Goal: Check status: Check status

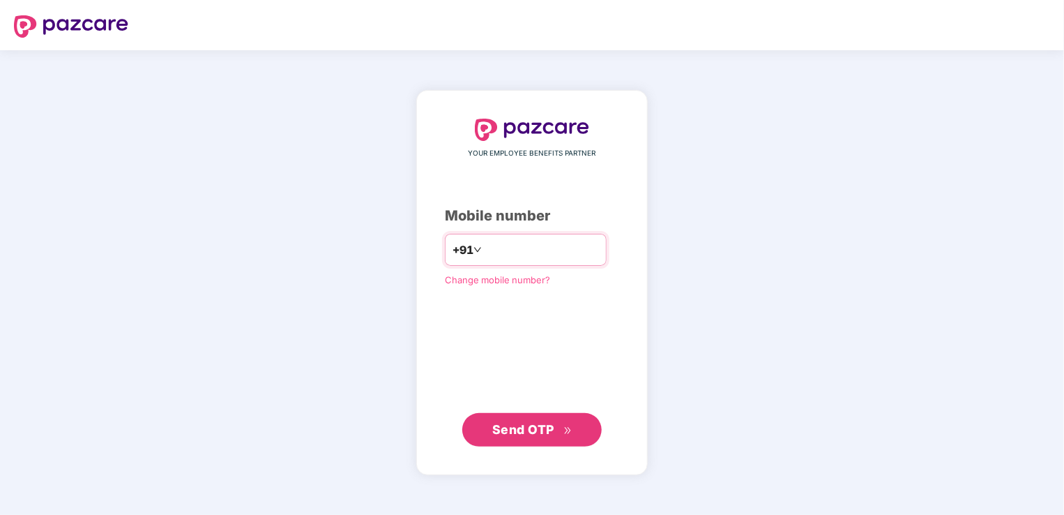
click at [545, 248] on input "number" at bounding box center [542, 249] width 114 height 22
type input "**********"
click at [544, 424] on span "Send OTP" at bounding box center [523, 428] width 62 height 15
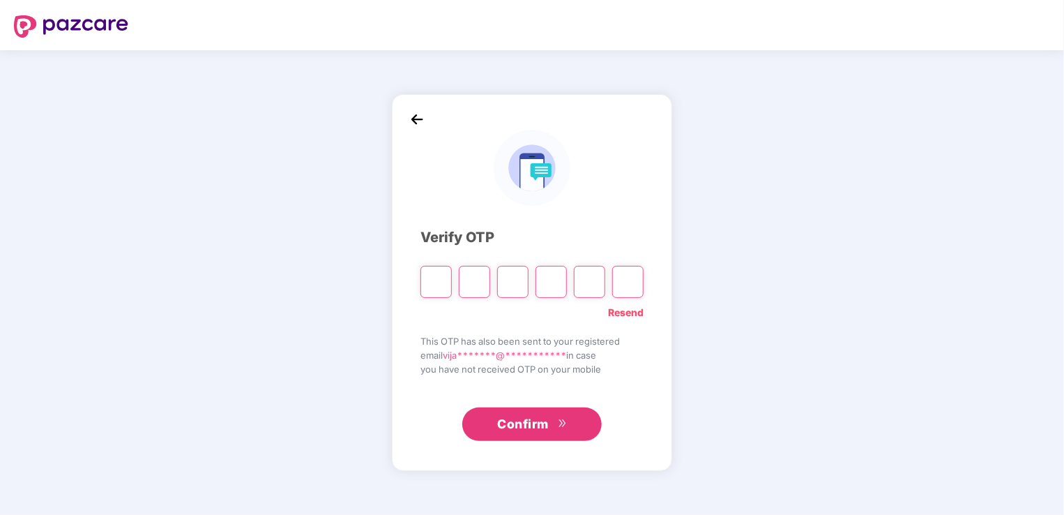
type input "*"
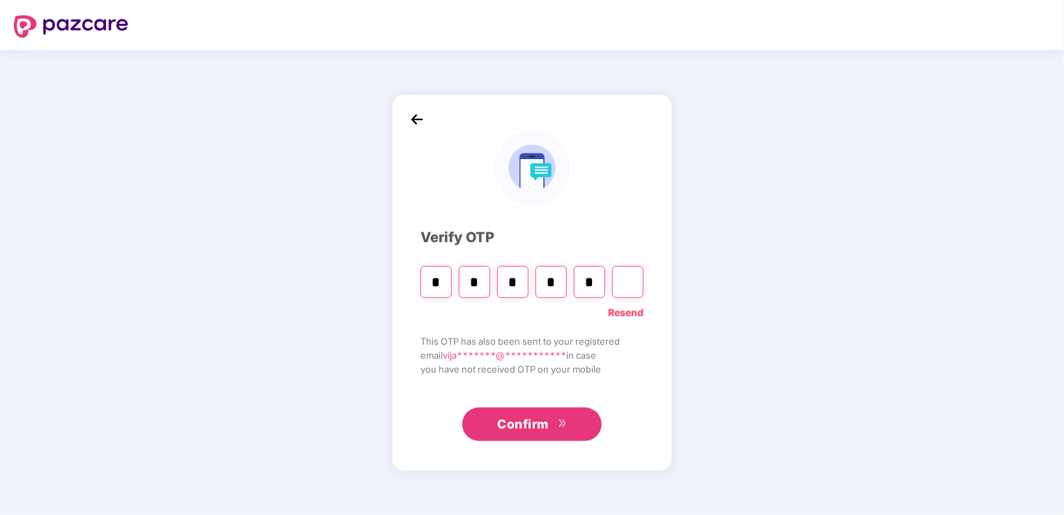
type input "*"
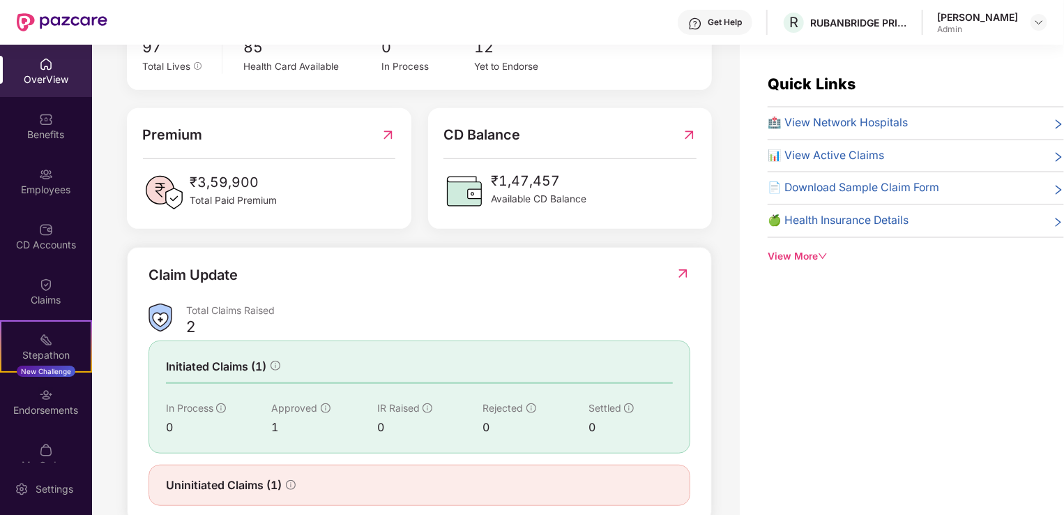
scroll to position [340, 0]
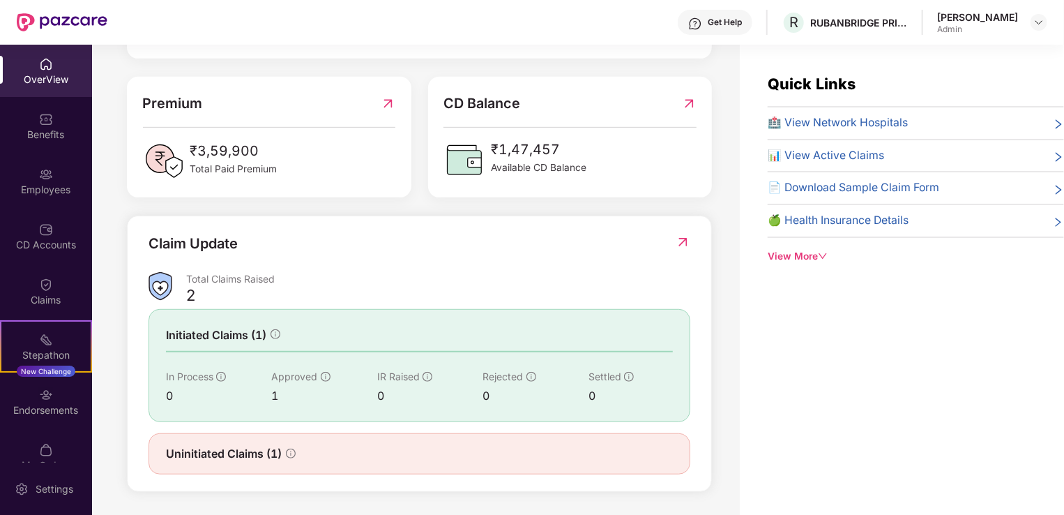
click at [681, 239] on img at bounding box center [683, 242] width 15 height 14
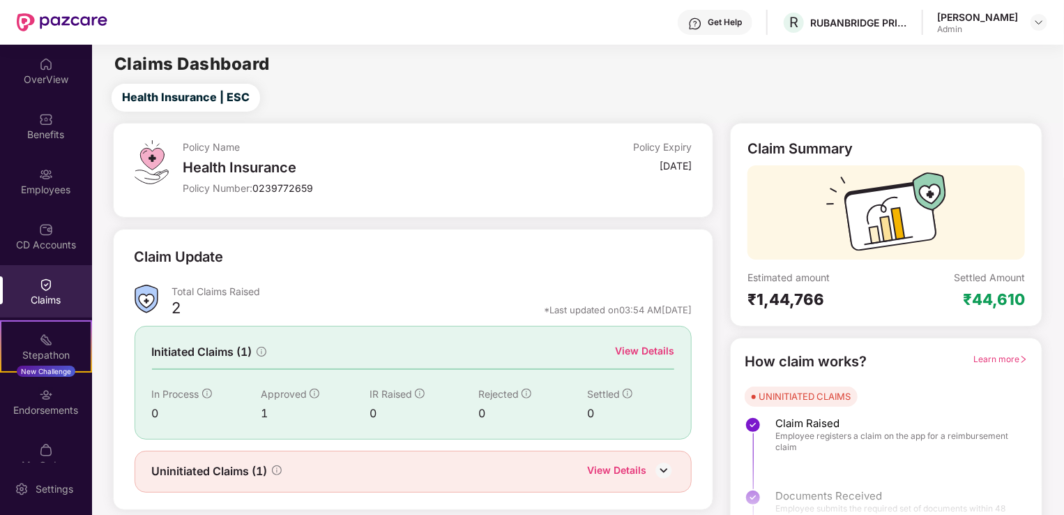
click at [649, 347] on div "View Details" at bounding box center [644, 350] width 59 height 15
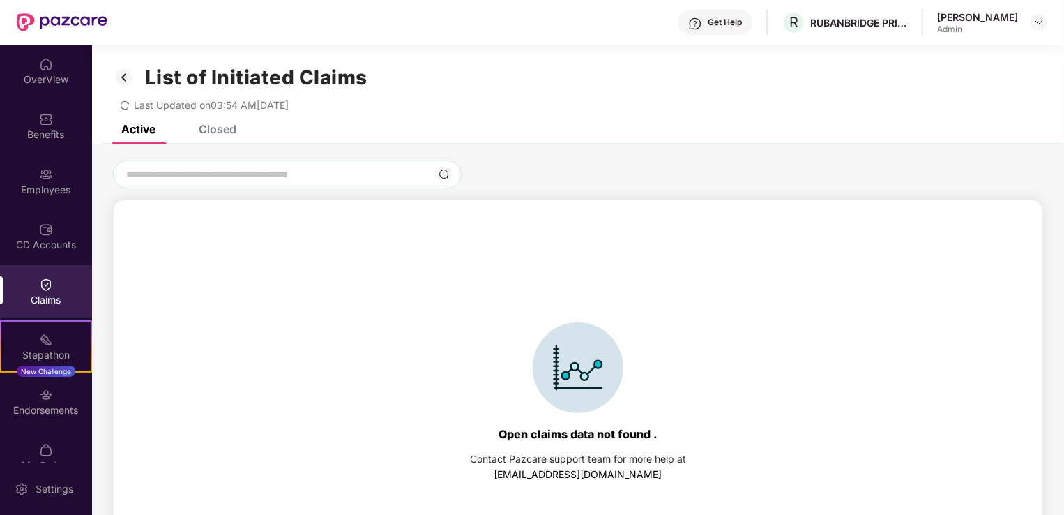
click at [223, 126] on div "Closed" at bounding box center [218, 129] width 38 height 14
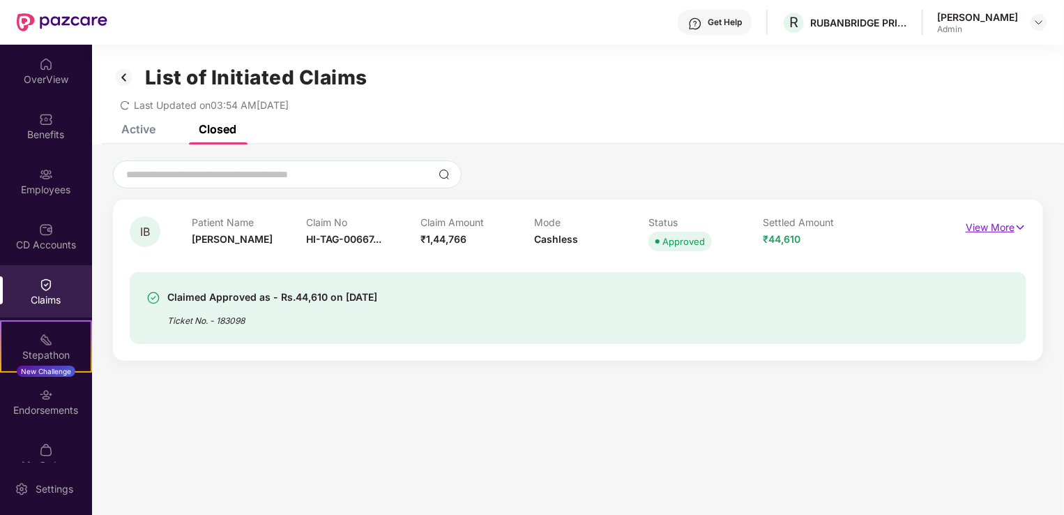
click at [990, 222] on p "View More" at bounding box center [996, 225] width 61 height 19
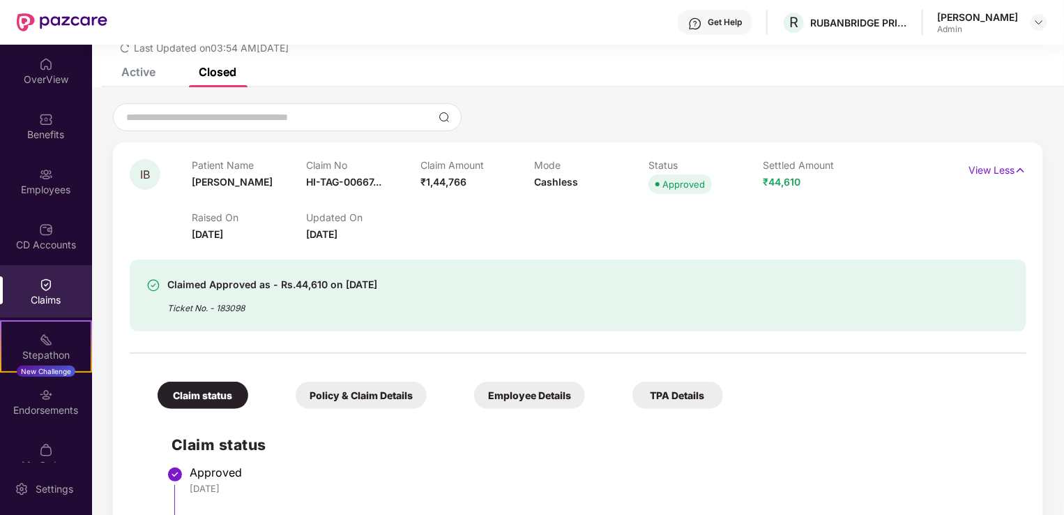
scroll to position [140, 0]
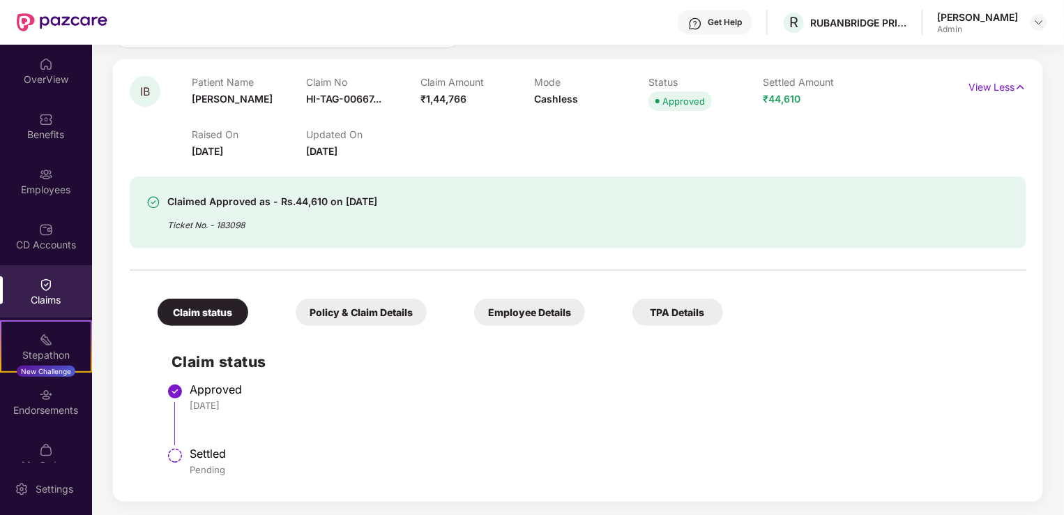
click at [357, 310] on div "Policy & Claim Details" at bounding box center [361, 311] width 131 height 27
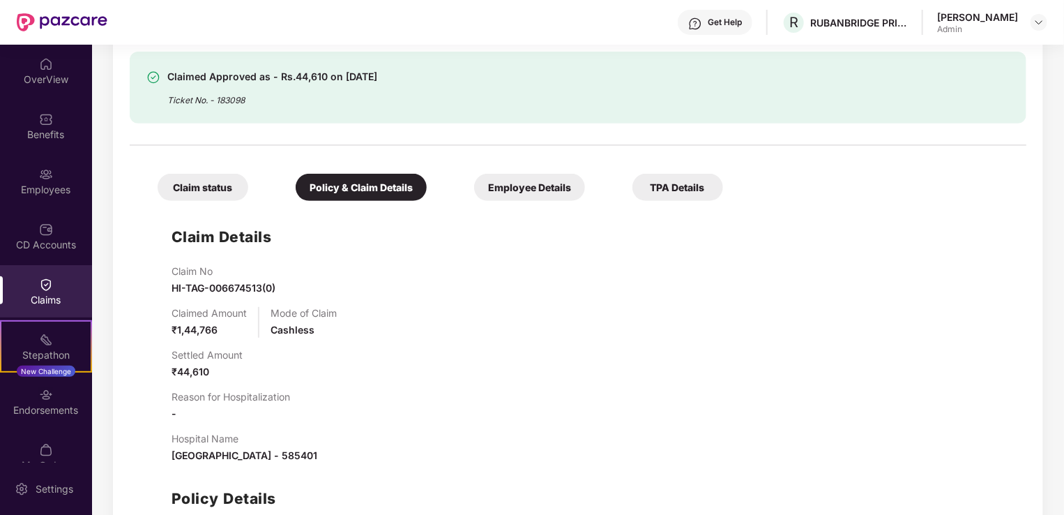
scroll to position [257, 0]
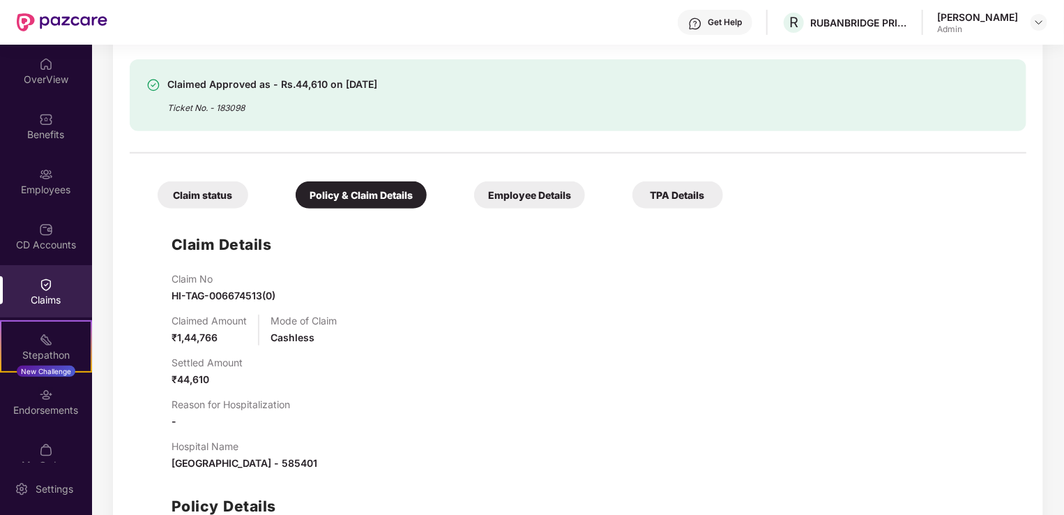
click at [512, 199] on div "Employee Details" at bounding box center [529, 194] width 111 height 27
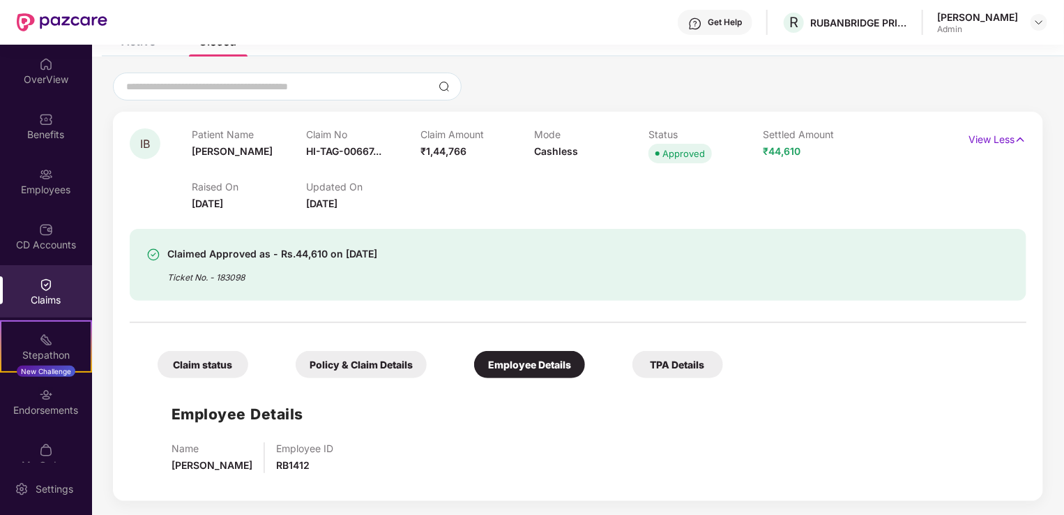
scroll to position [87, 0]
click at [983, 137] on p "View Less" at bounding box center [998, 138] width 58 height 19
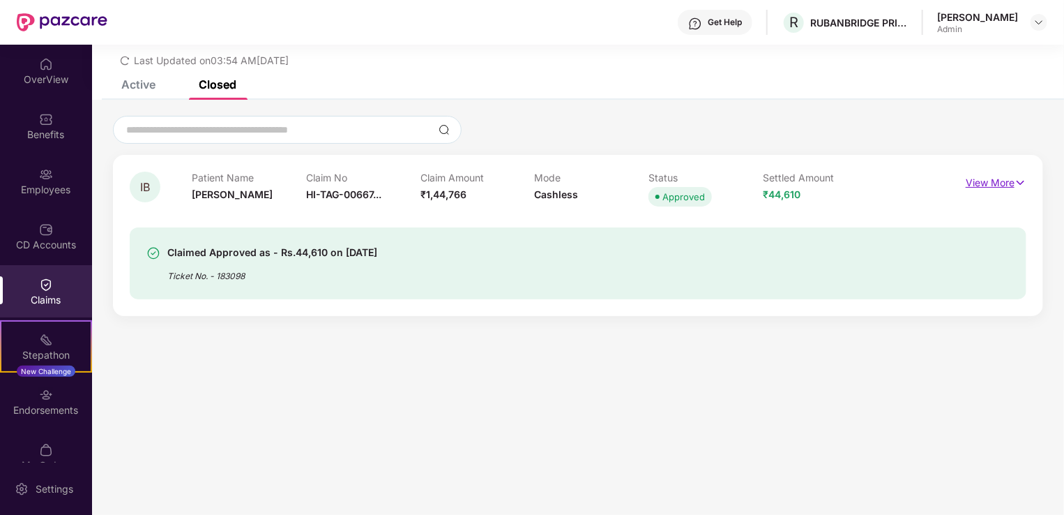
scroll to position [45, 0]
click at [140, 82] on div "Active" at bounding box center [138, 84] width 34 height 14
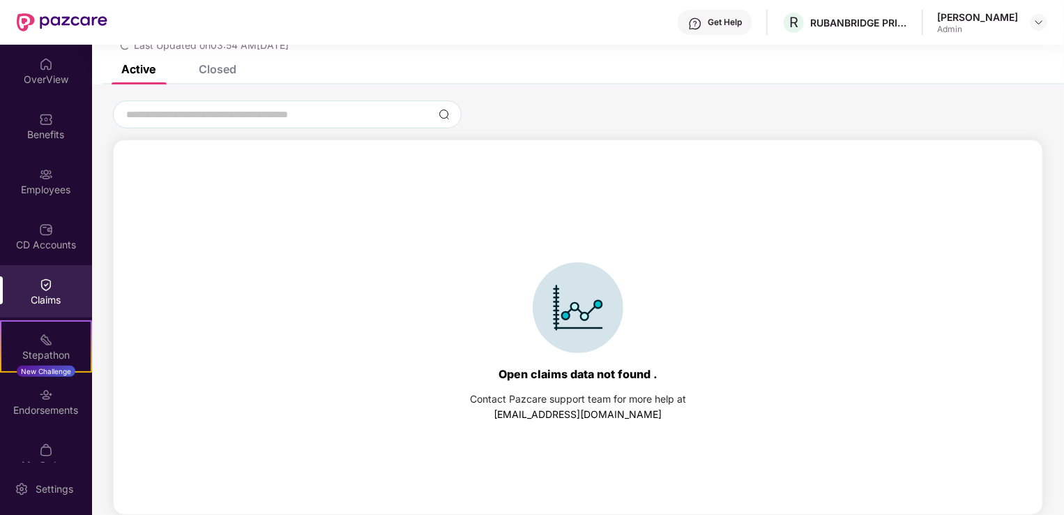
scroll to position [56, 0]
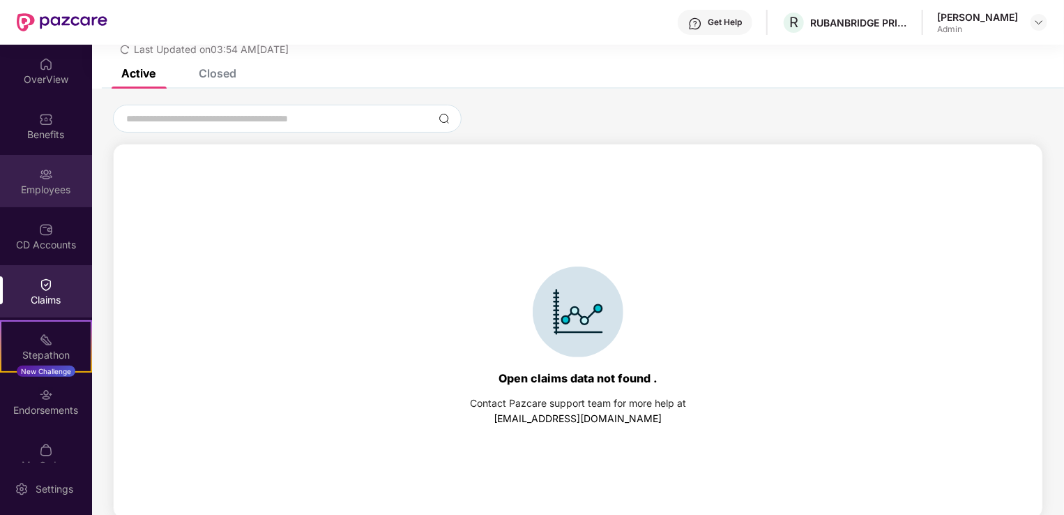
click at [46, 186] on div "Employees" at bounding box center [46, 190] width 92 height 14
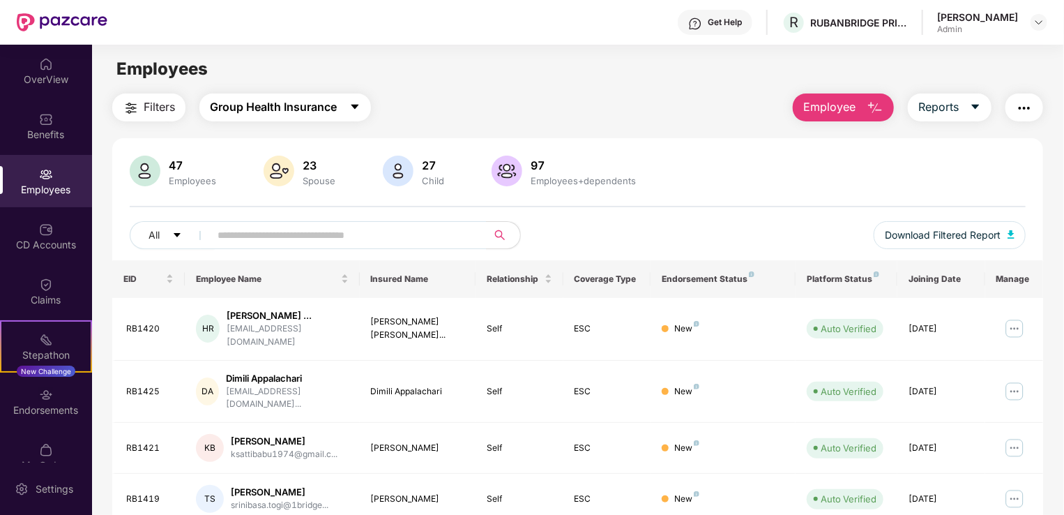
click at [358, 105] on icon "caret-down" at bounding box center [355, 107] width 8 height 5
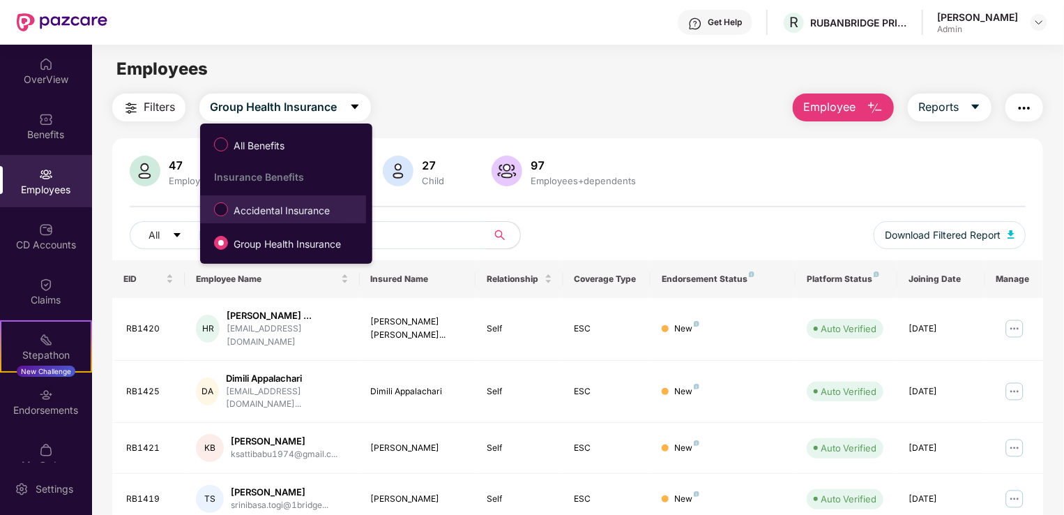
click at [287, 211] on span "Accidental Insurance" at bounding box center [281, 210] width 107 height 15
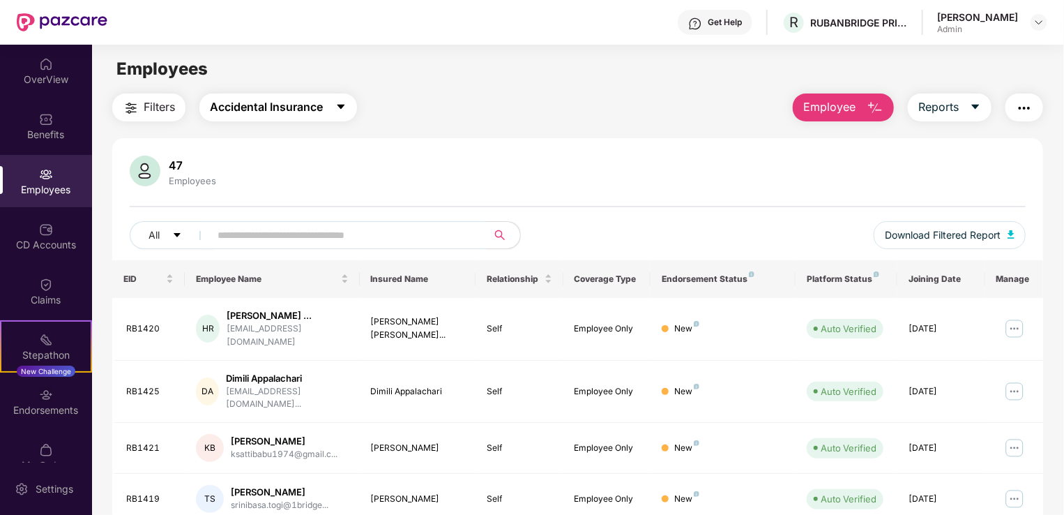
click at [341, 98] on button "Accidental Insurance" at bounding box center [278, 107] width 158 height 28
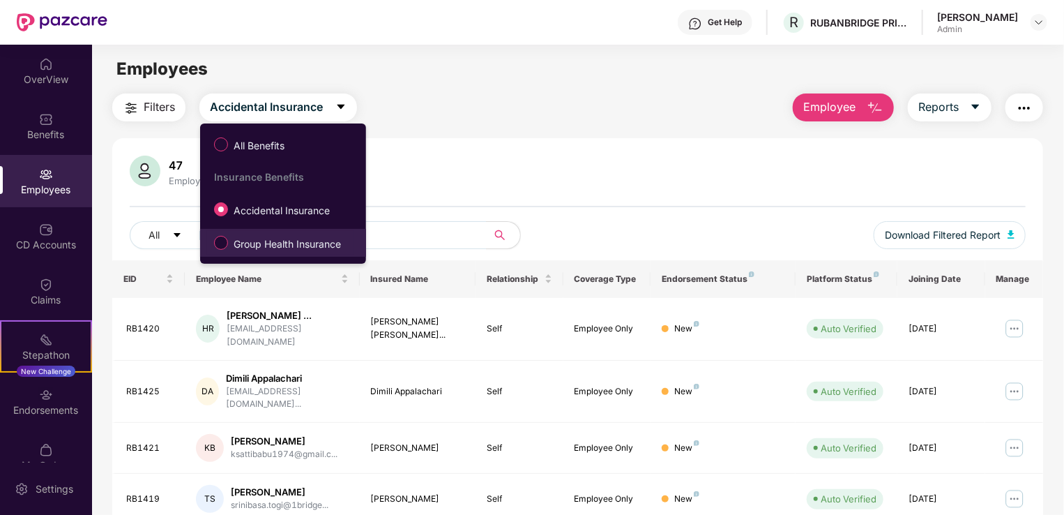
click at [267, 244] on span "Group Health Insurance" at bounding box center [287, 243] width 119 height 15
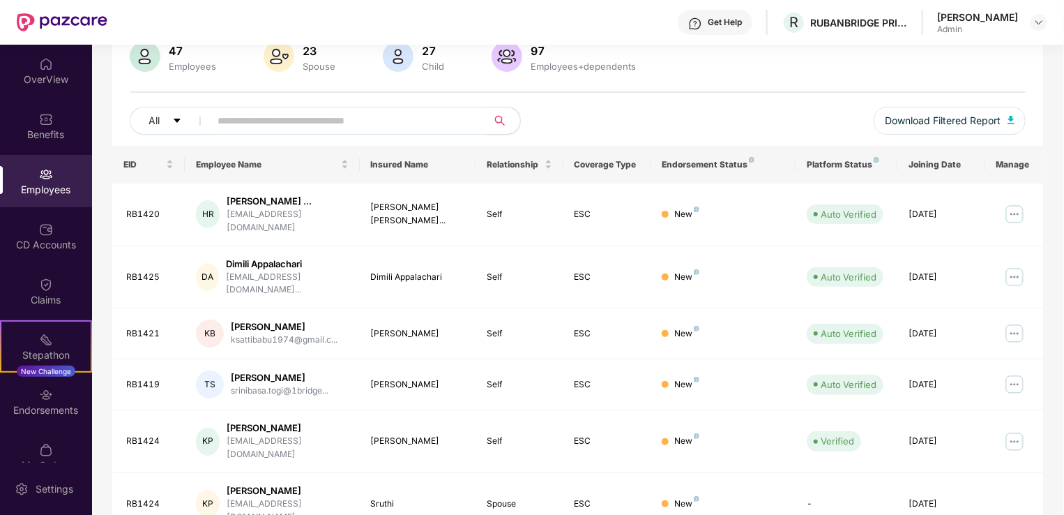
scroll to position [111, 0]
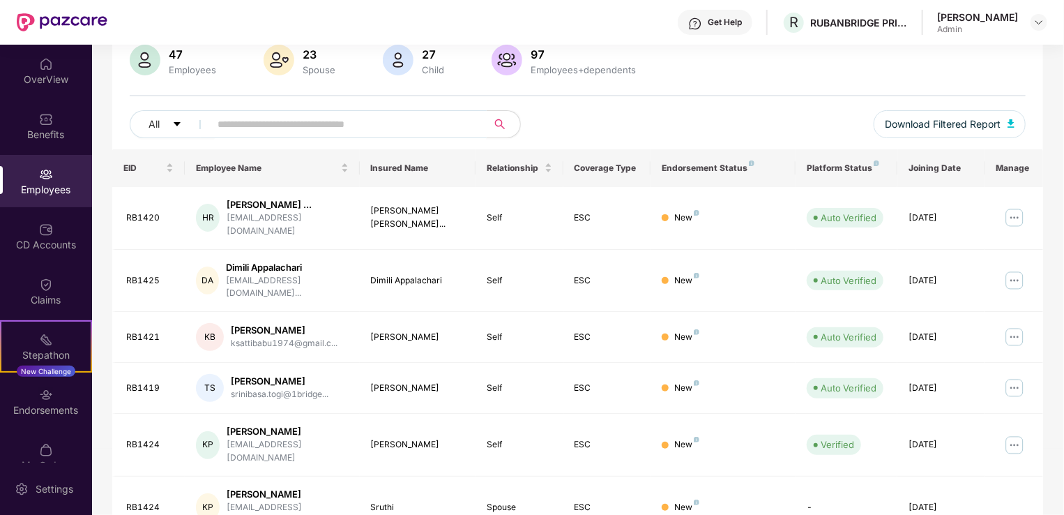
click at [338, 117] on input "text" at bounding box center [343, 124] width 250 height 21
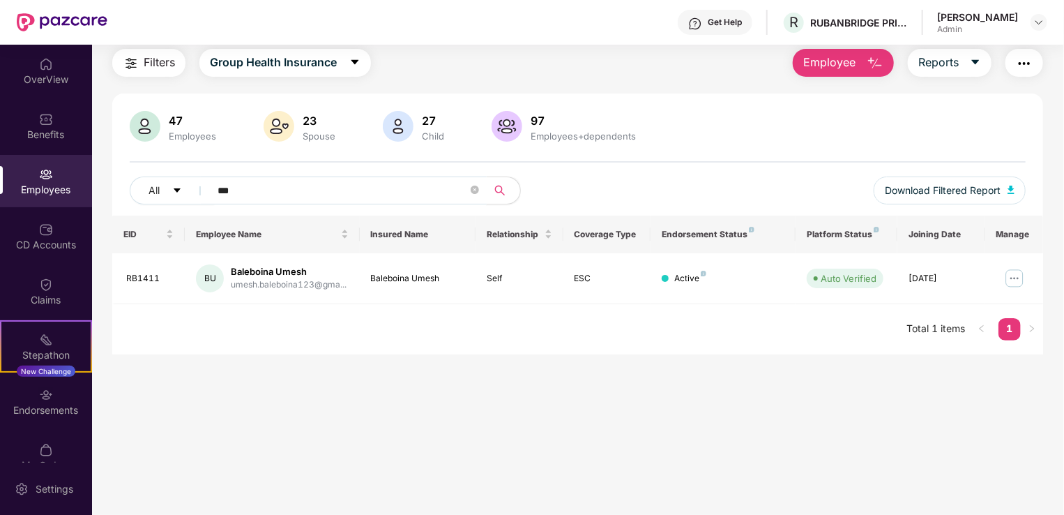
scroll to position [45, 0]
type input "***"
